Goal: Book appointment/travel/reservation

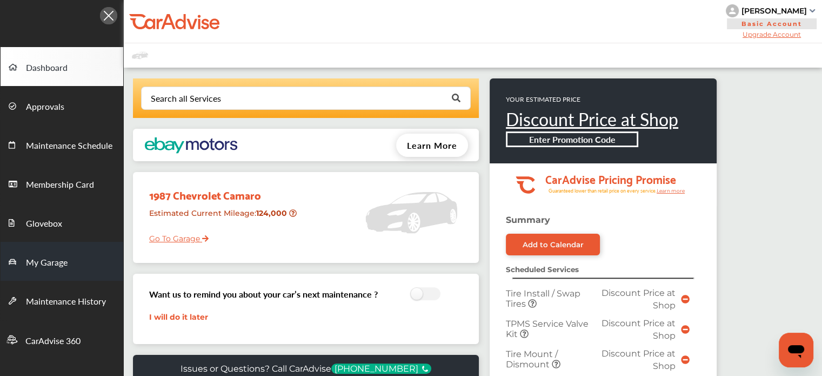
click at [55, 265] on span "My Garage" at bounding box center [47, 263] width 42 height 14
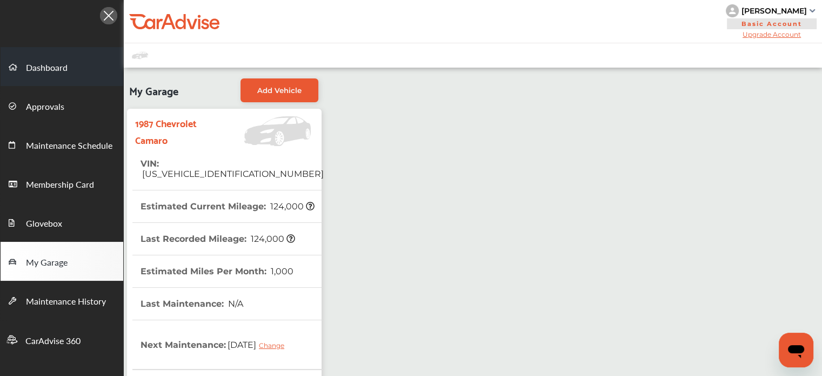
click at [52, 63] on span "Dashboard" at bounding box center [47, 68] width 42 height 14
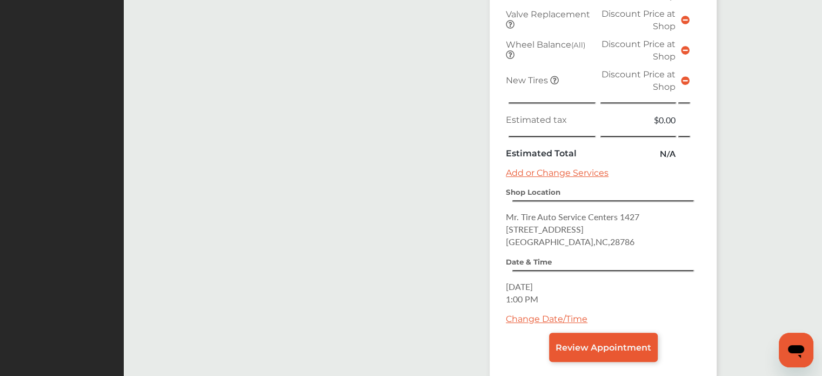
scroll to position [465, 0]
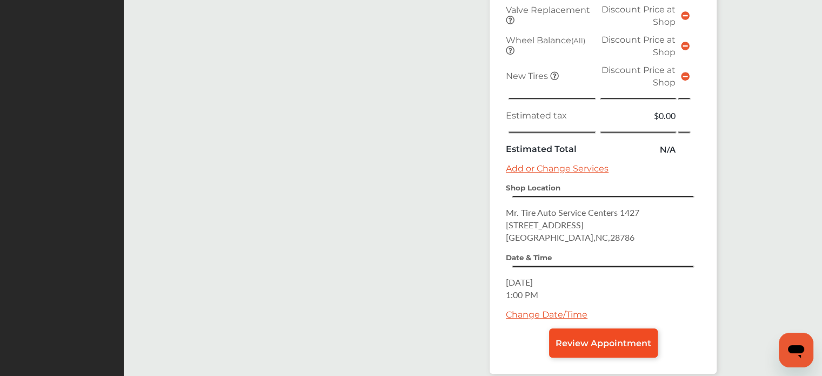
click at [569, 338] on span "Review Appointment" at bounding box center [603, 343] width 96 height 10
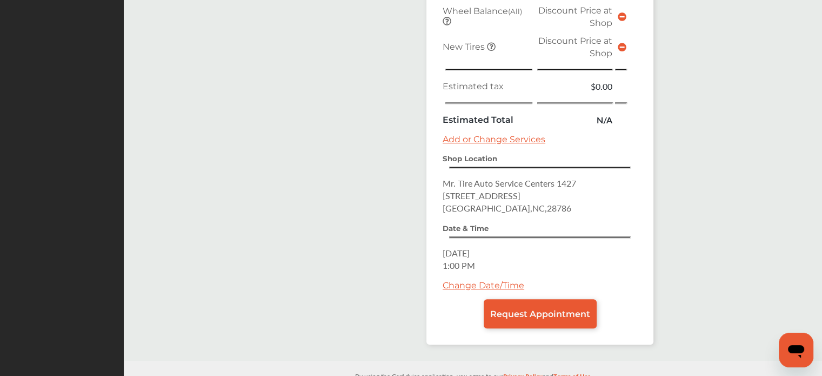
scroll to position [501, 0]
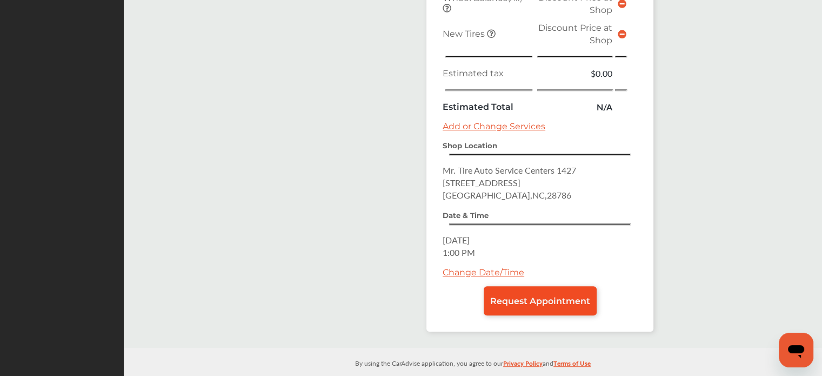
click at [510, 296] on span "Request Appointment" at bounding box center [540, 301] width 100 height 10
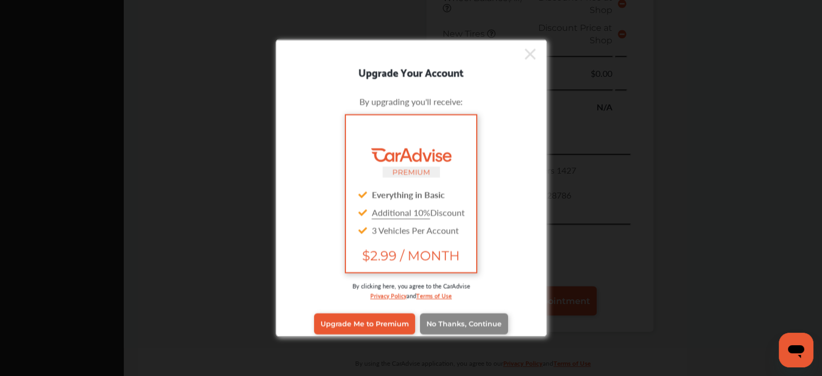
click at [441, 315] on link "No Thanks, Continue" at bounding box center [464, 323] width 88 height 21
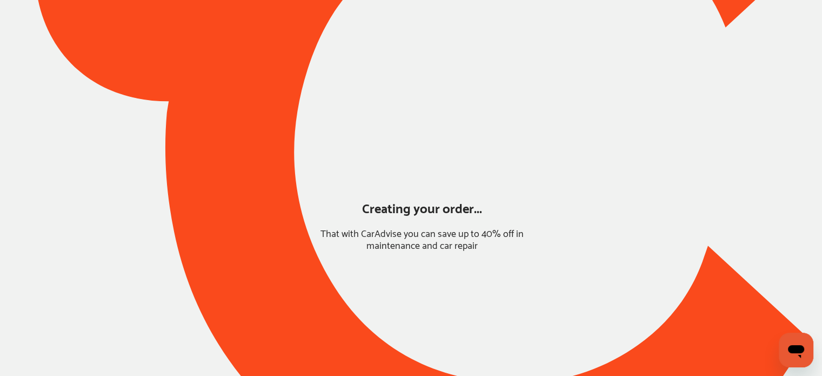
scroll to position [85, 0]
